Goal: Transaction & Acquisition: Book appointment/travel/reservation

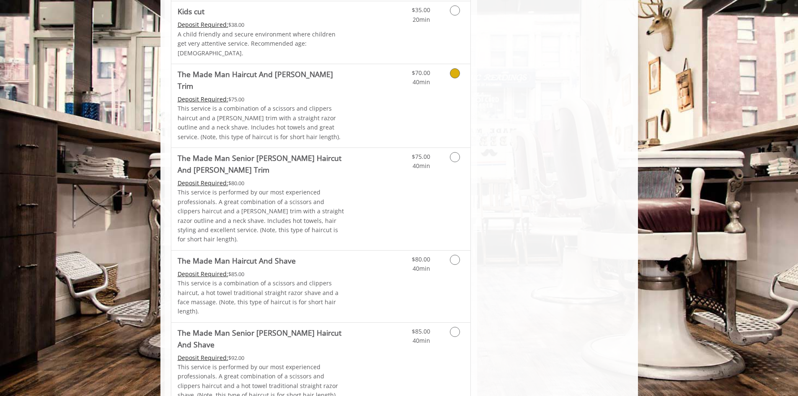
scroll to position [615, 0]
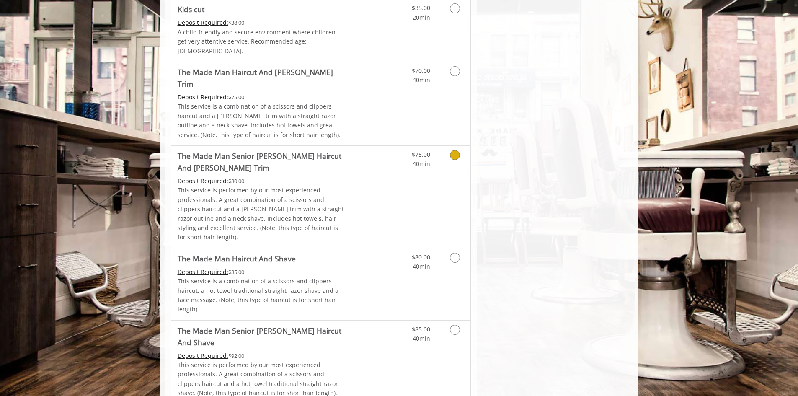
click at [457, 150] on icon "Grooming services" at bounding box center [455, 155] width 10 height 10
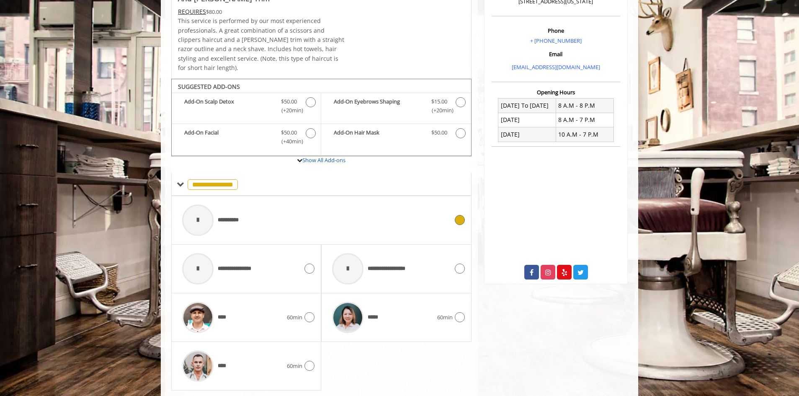
scroll to position [255, 0]
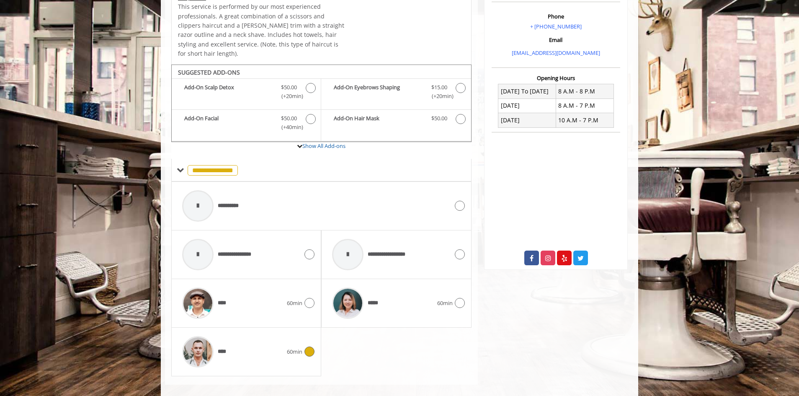
click at [311, 346] on icon at bounding box center [310, 351] width 10 height 10
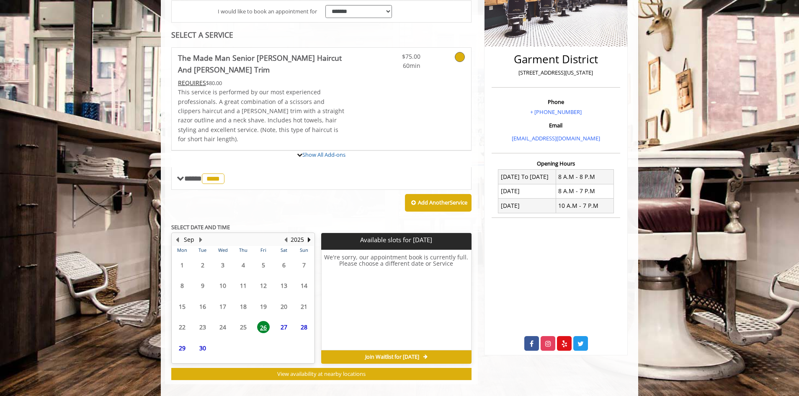
scroll to position [246, 0]
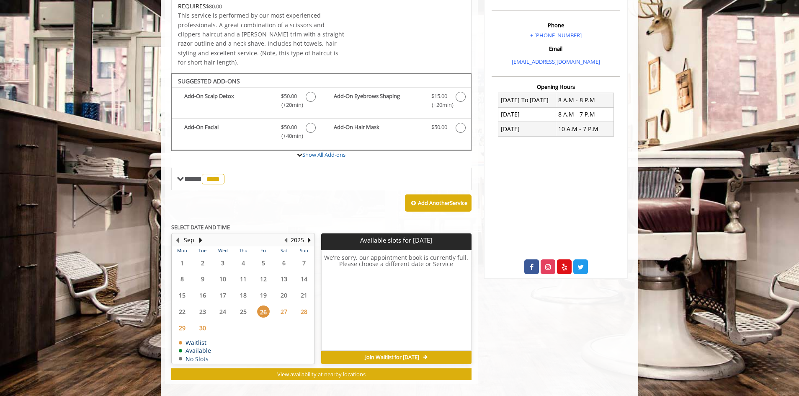
click at [287, 305] on span "27" at bounding box center [284, 311] width 13 height 12
click at [264, 305] on span "26" at bounding box center [263, 311] width 13 height 12
click at [202, 322] on span "30" at bounding box center [202, 328] width 13 height 12
click at [198, 235] on button "Next Month" at bounding box center [200, 239] width 7 height 9
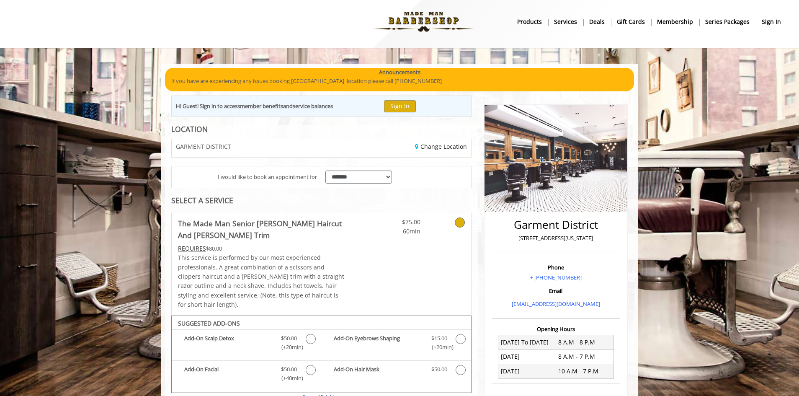
scroll to position [0, 0]
